Goal: Task Accomplishment & Management: Manage account settings

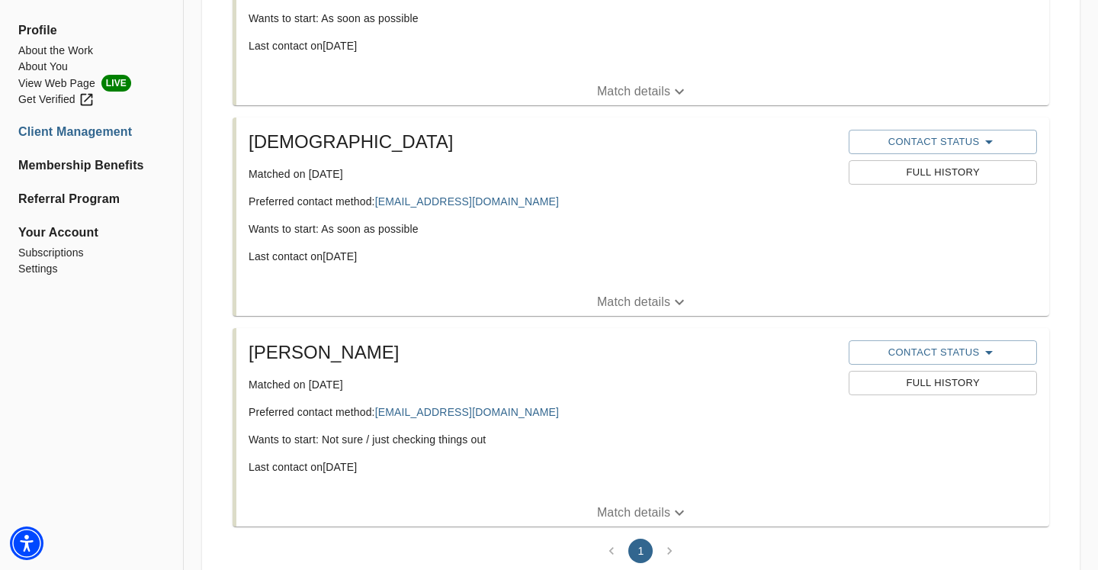
scroll to position [1022, 0]
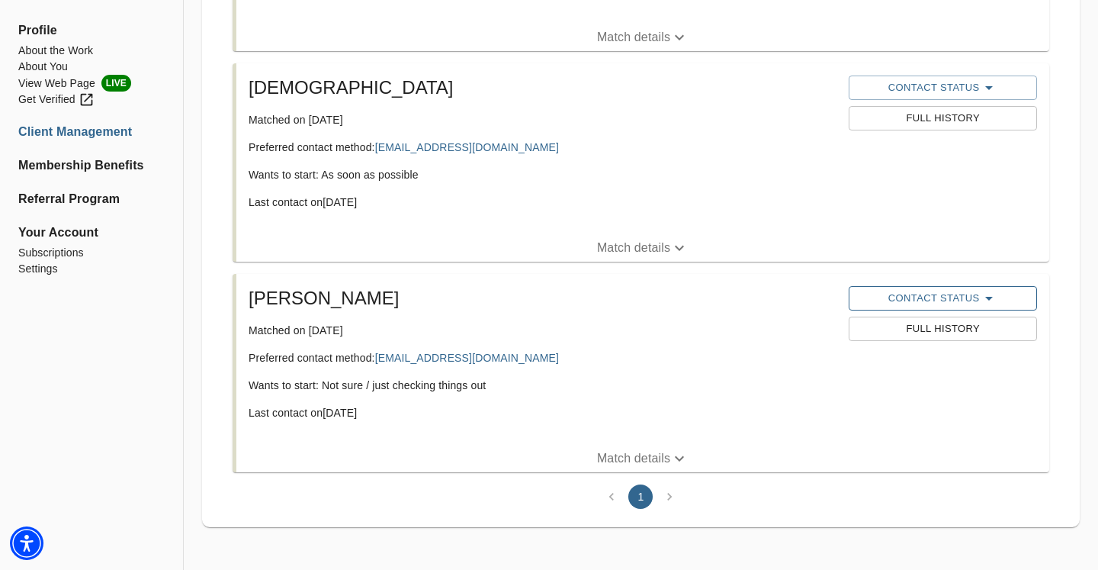
click at [920, 305] on span "Contact Status" at bounding box center [943, 298] width 172 height 18
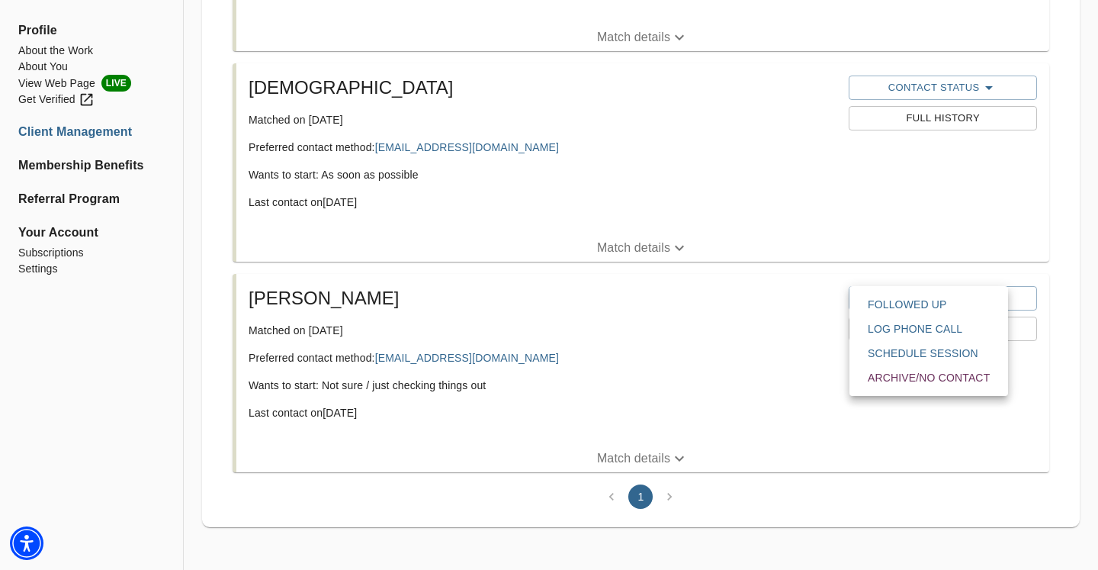
click at [698, 368] on div at bounding box center [549, 285] width 1098 height 570
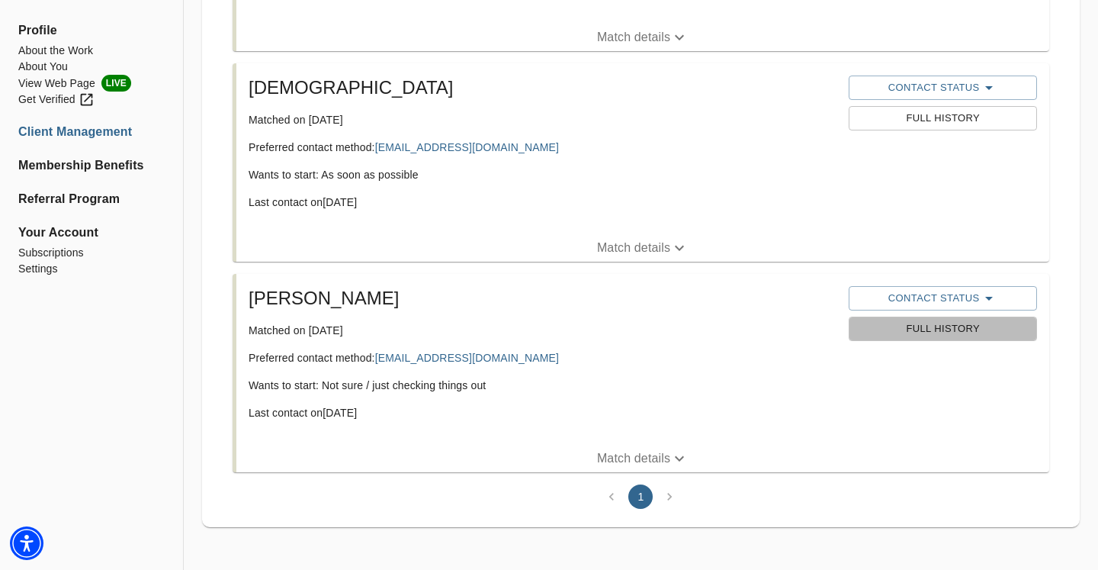
click at [928, 327] on span "Full History" at bounding box center [943, 329] width 172 height 18
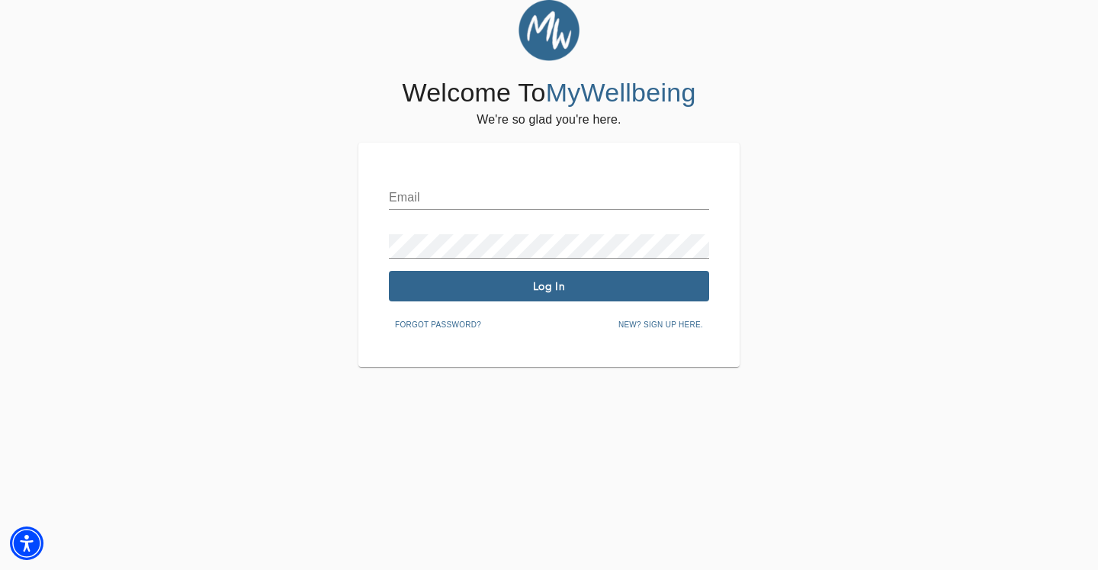
type input "[PERSON_NAME][EMAIL_ADDRESS][DOMAIN_NAME]"
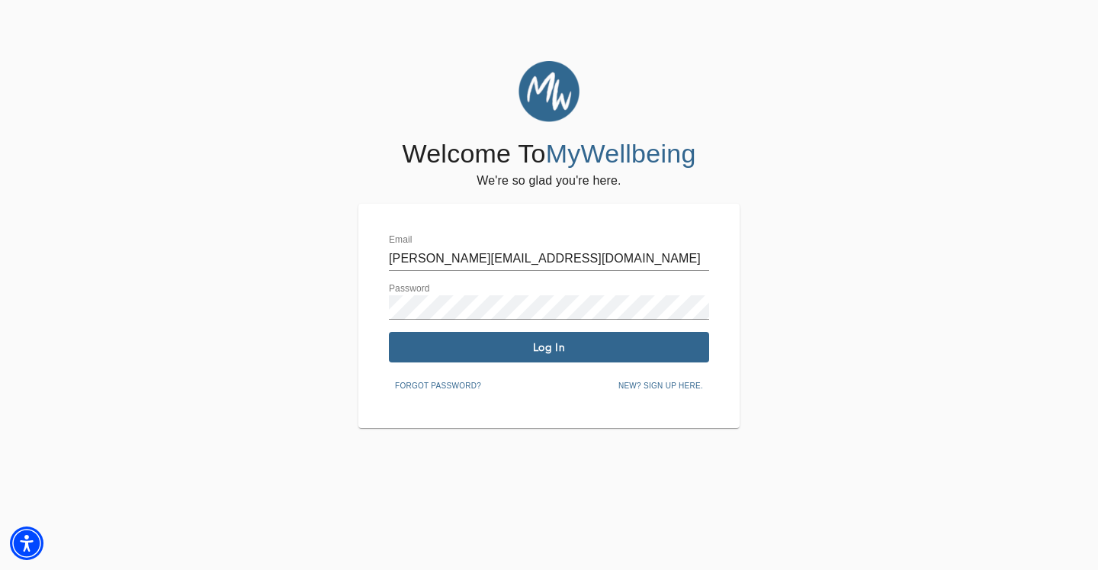
click at [671, 347] on span "Log In" at bounding box center [549, 347] width 308 height 14
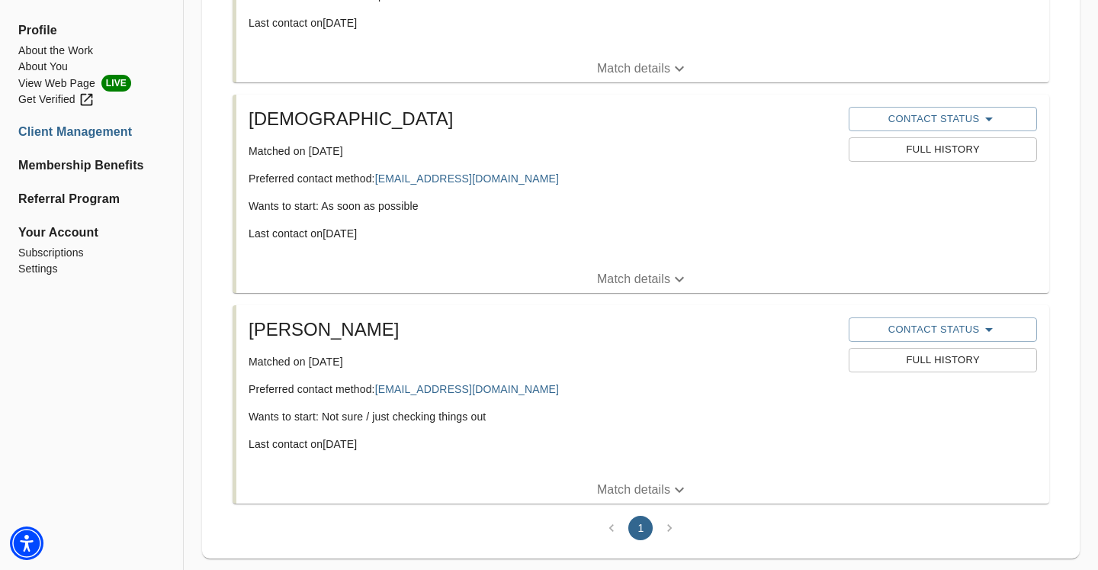
scroll to position [885, 0]
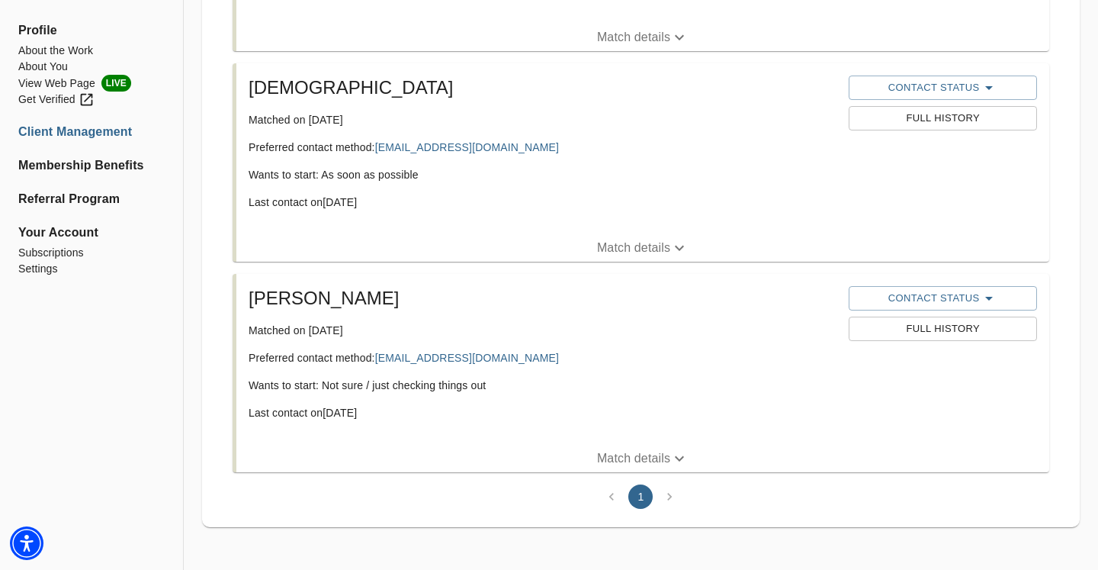
click at [911, 332] on span "Full History" at bounding box center [943, 329] width 172 height 18
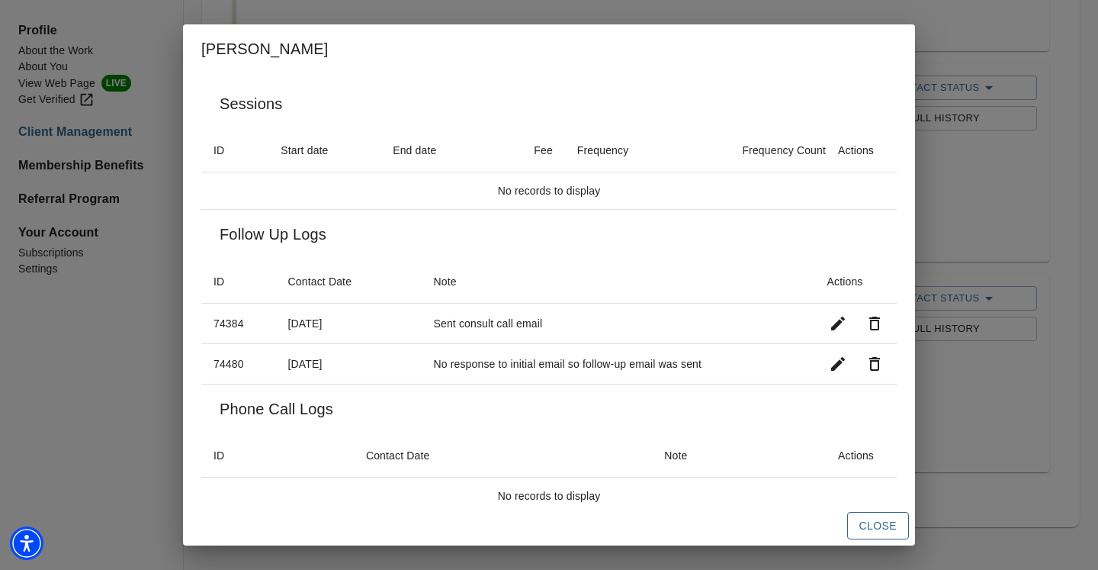
click at [880, 526] on span "Close" at bounding box center [878, 525] width 37 height 19
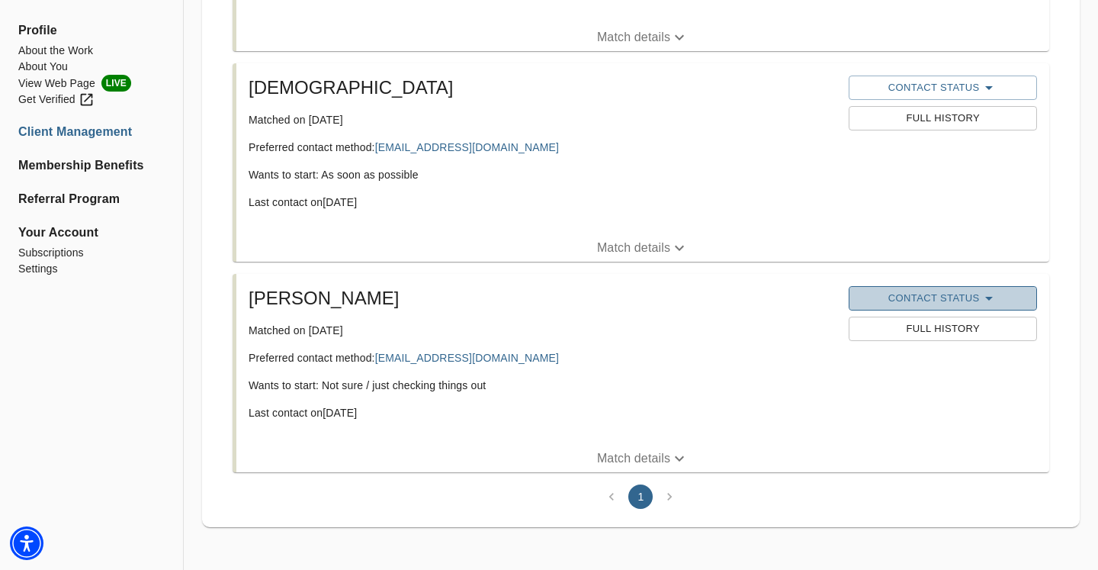
click at [932, 299] on span "Contact Status" at bounding box center [943, 298] width 172 height 18
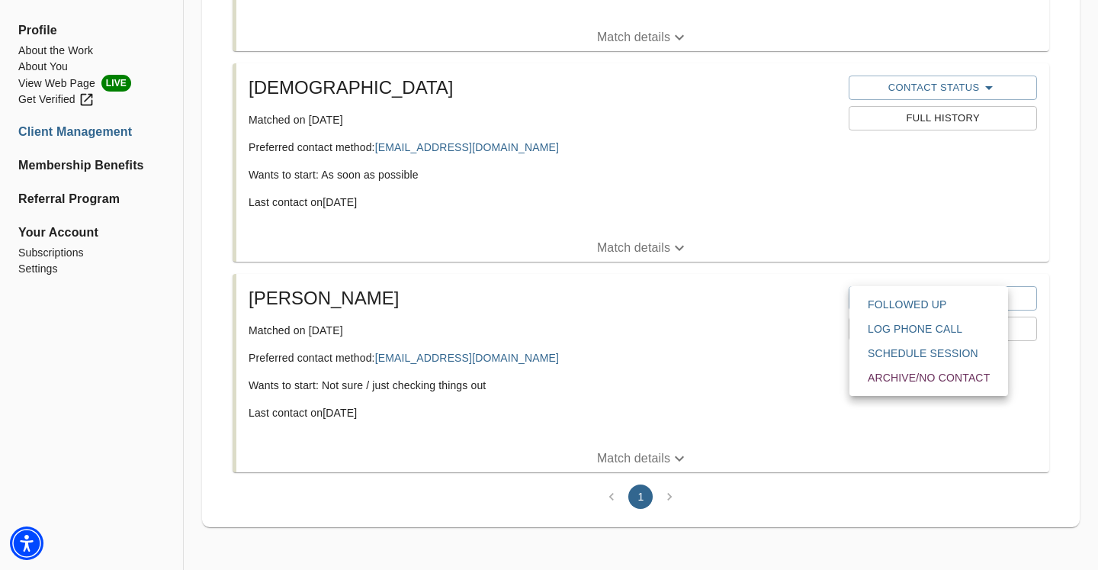
click at [944, 371] on span "Archive/No contact" at bounding box center [929, 377] width 122 height 15
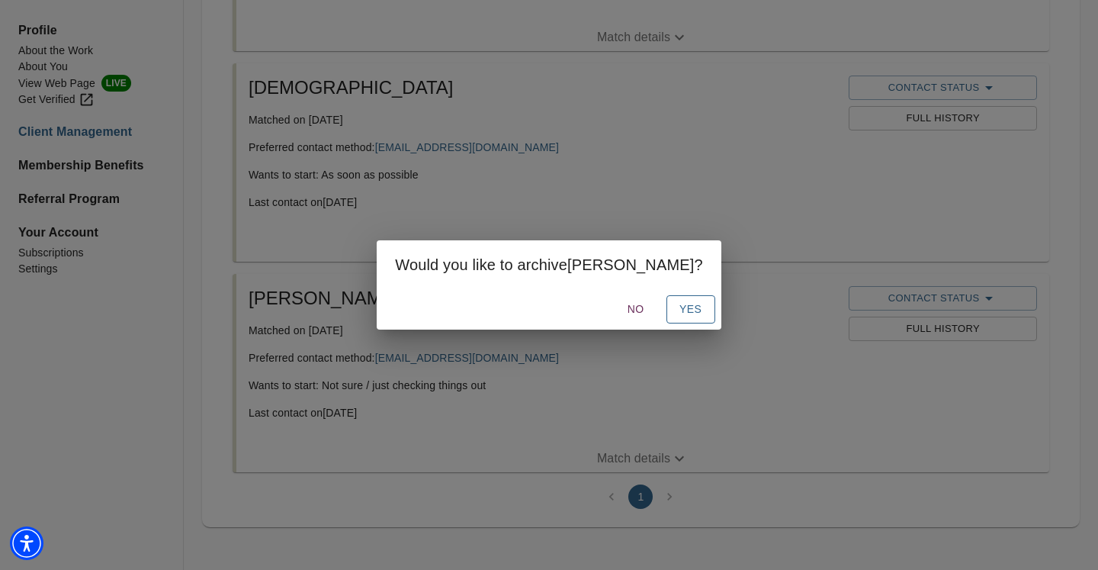
click at [669, 309] on button "Yes" at bounding box center [691, 309] width 49 height 28
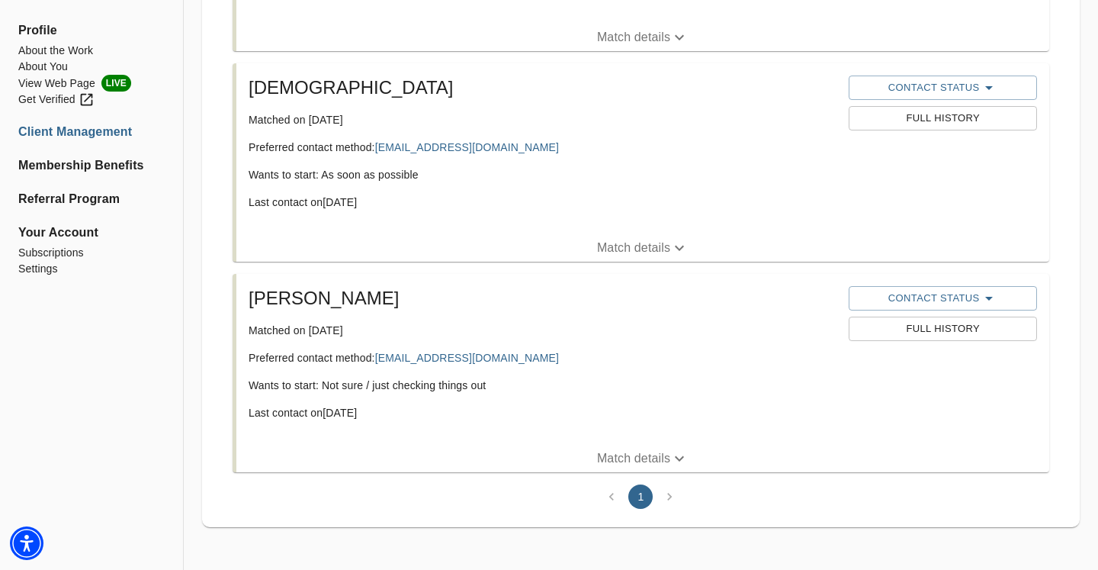
scroll to position [674, 0]
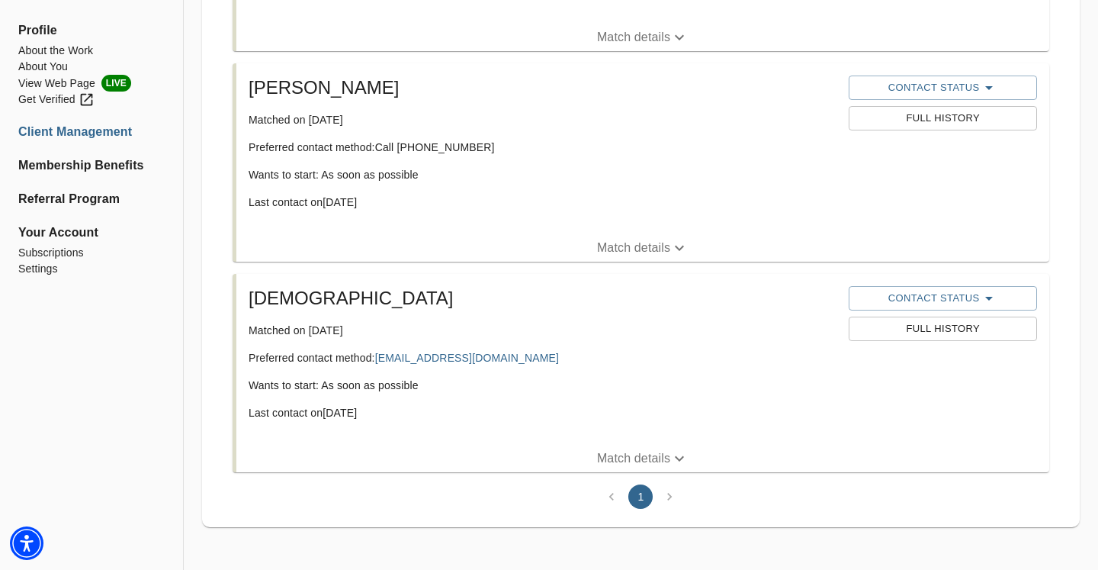
click at [440, 450] on span "Match details" at bounding box center [642, 458] width 813 height 18
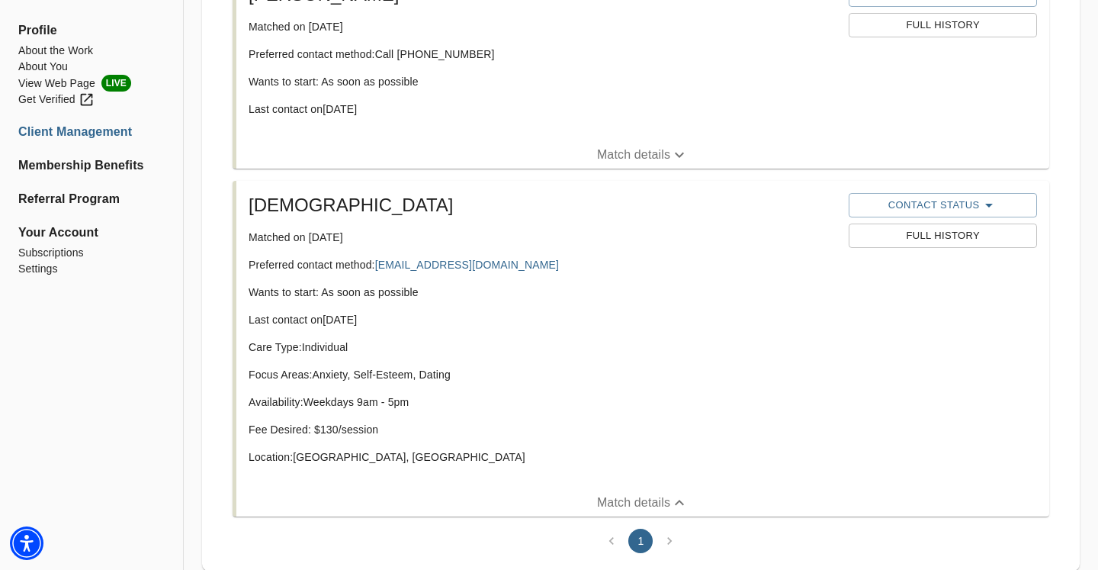
scroll to position [789, 0]
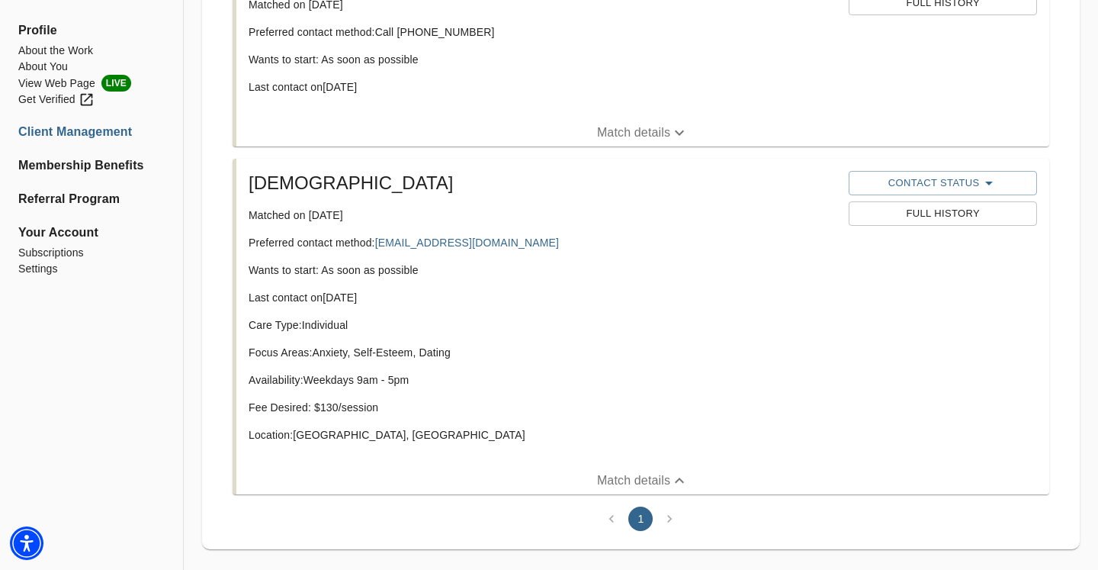
click at [653, 477] on p "Match details" at bounding box center [633, 480] width 73 height 18
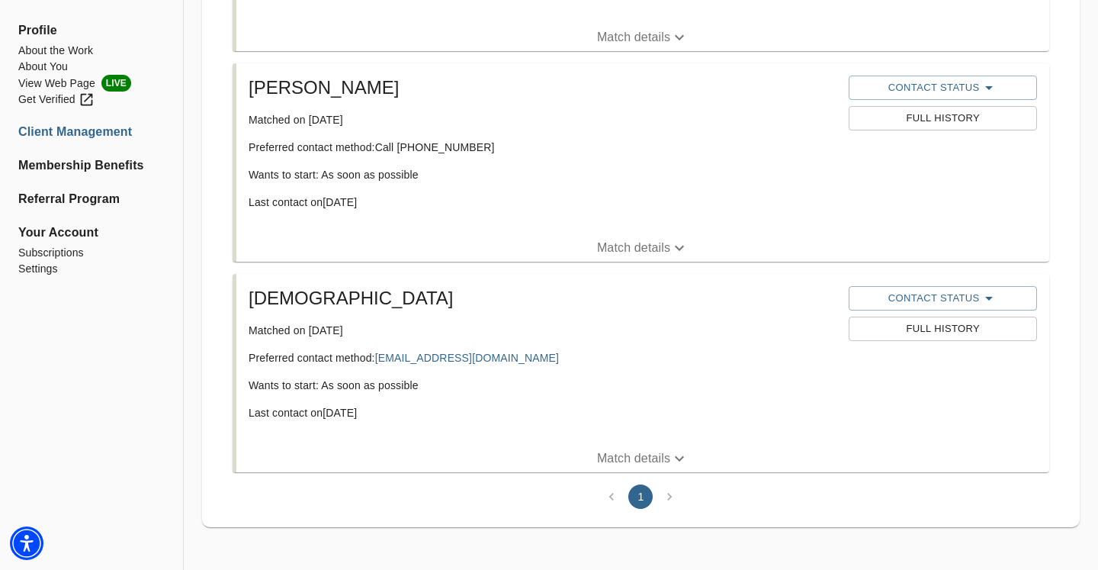
scroll to position [674, 0]
click at [945, 302] on span "Contact Status" at bounding box center [943, 298] width 172 height 18
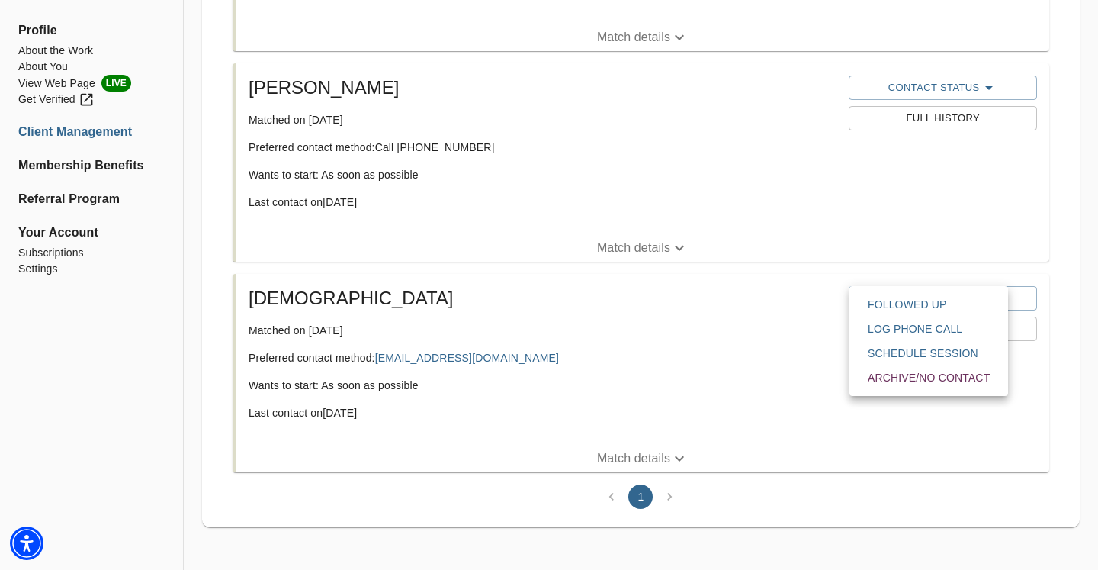
click at [930, 311] on span "Followed Up" at bounding box center [929, 304] width 122 height 15
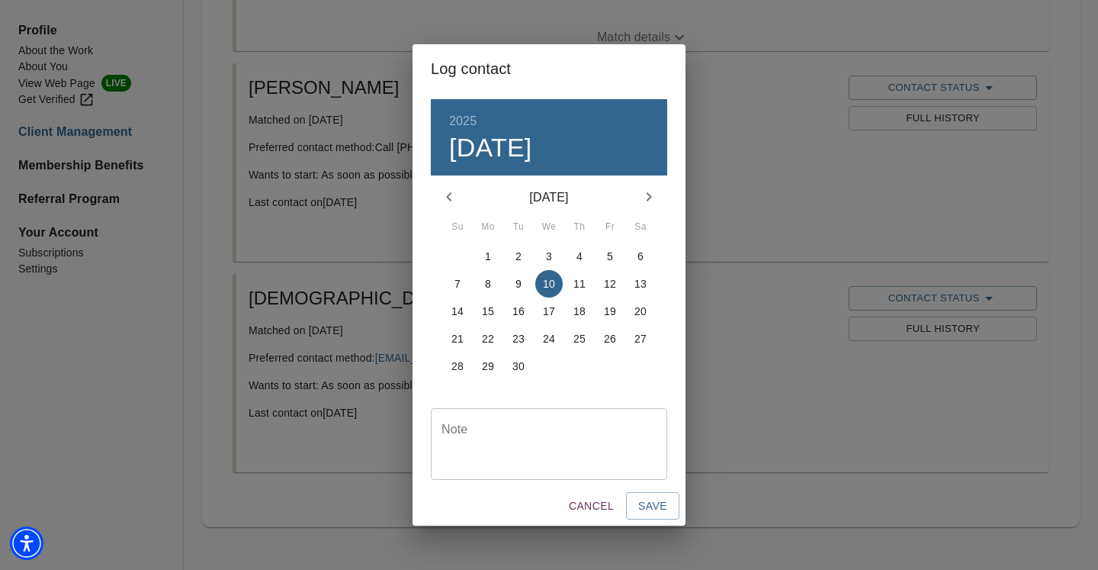
click at [558, 435] on textarea at bounding box center [549, 443] width 215 height 43
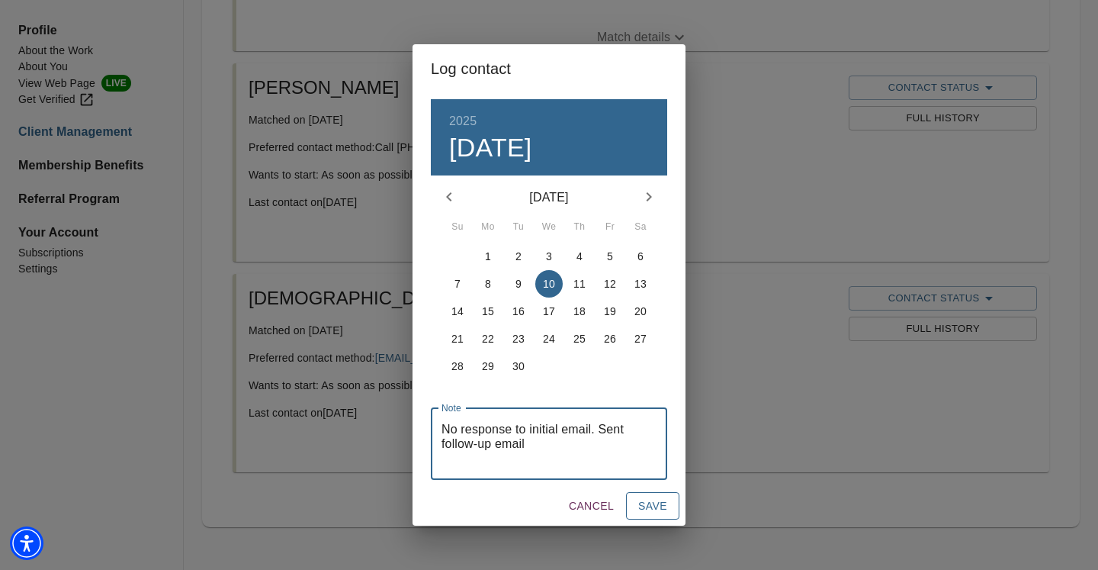
type textarea "No response to initial email. Sent follow-up email"
click at [648, 505] on span "Save" at bounding box center [652, 506] width 29 height 19
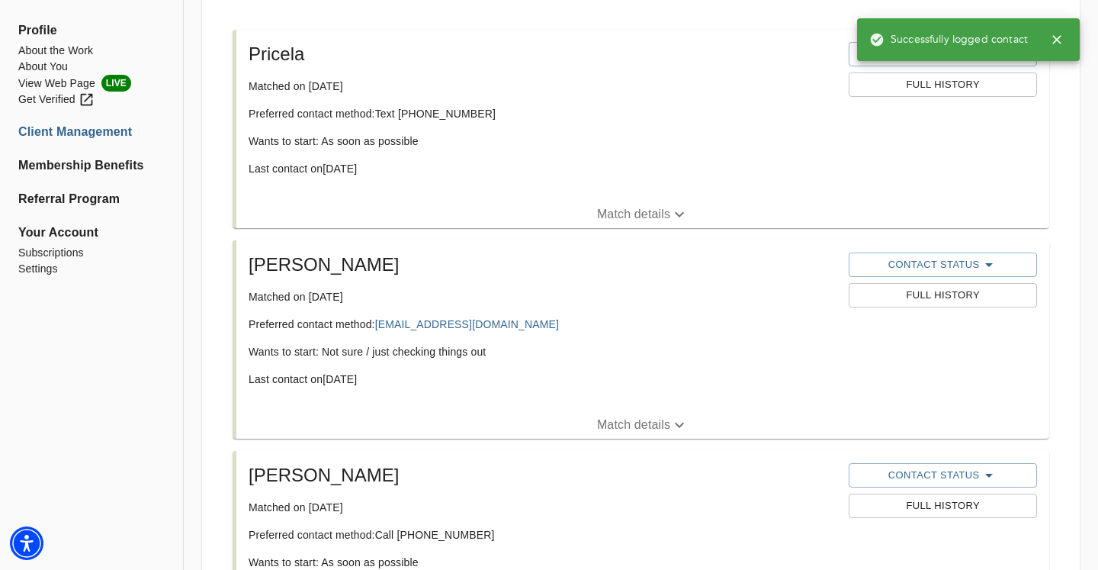
scroll to position [205, 0]
